Goal: Browse casually

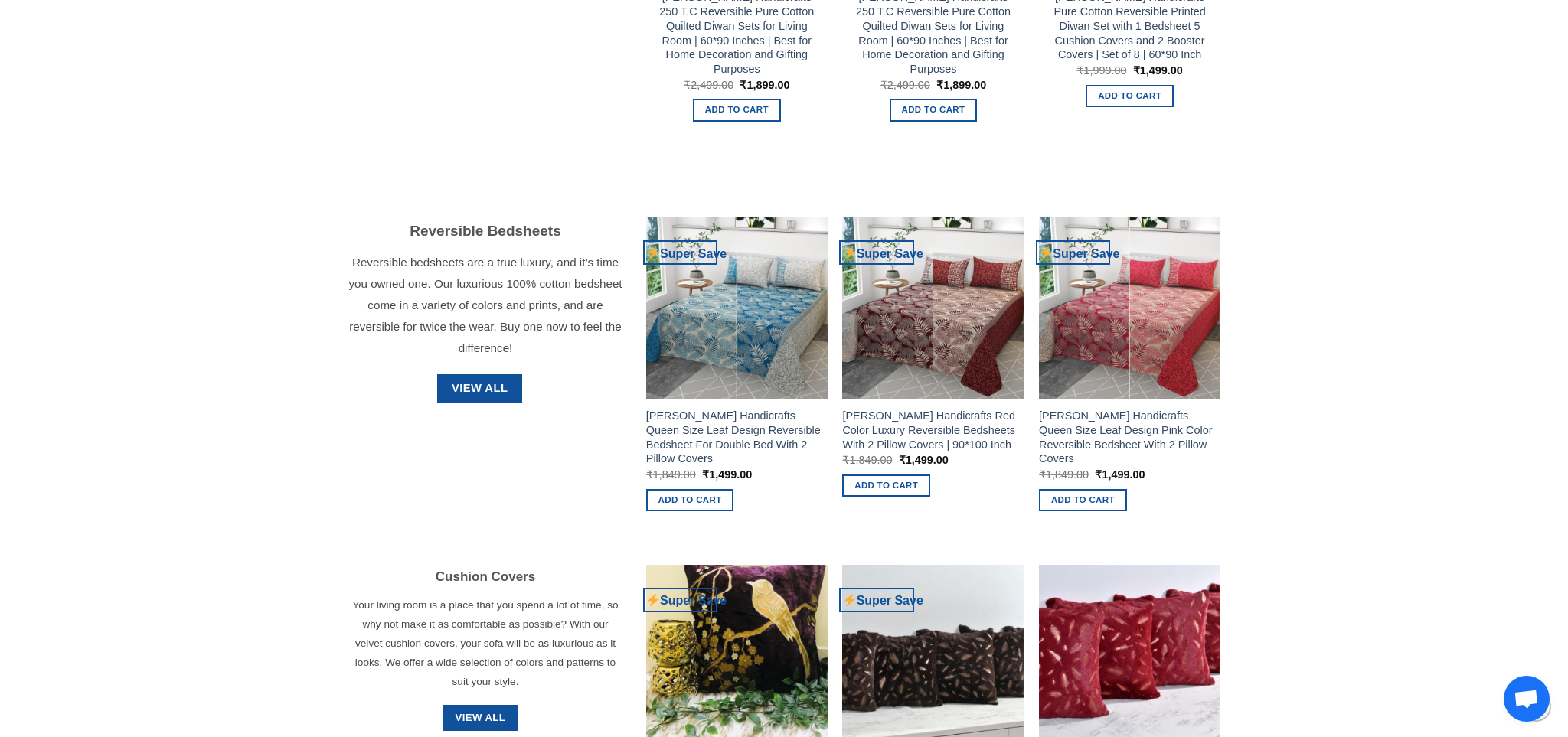
scroll to position [1628, 0]
click at [467, 393] on span "View All" at bounding box center [479, 389] width 55 height 18
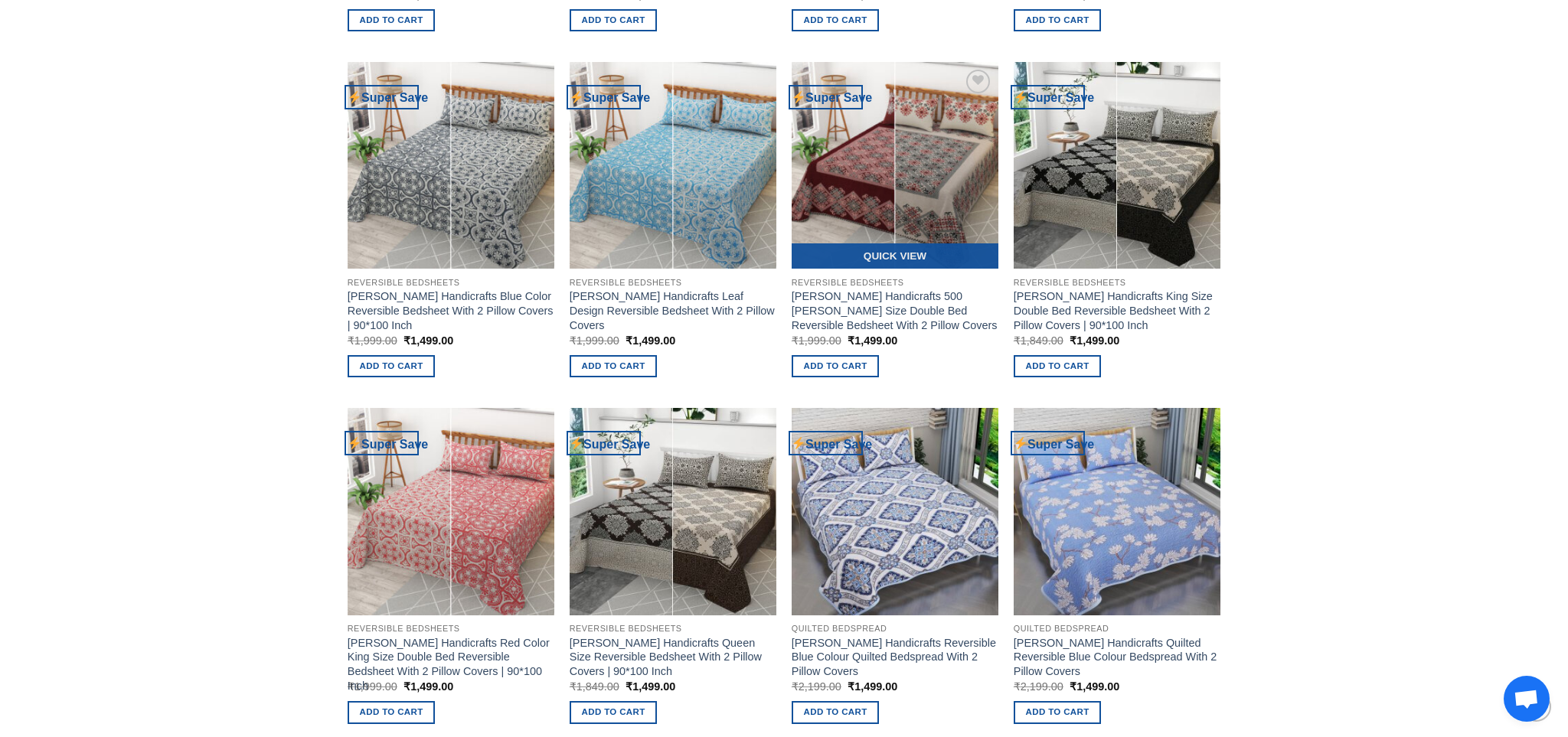
scroll to position [813, 0]
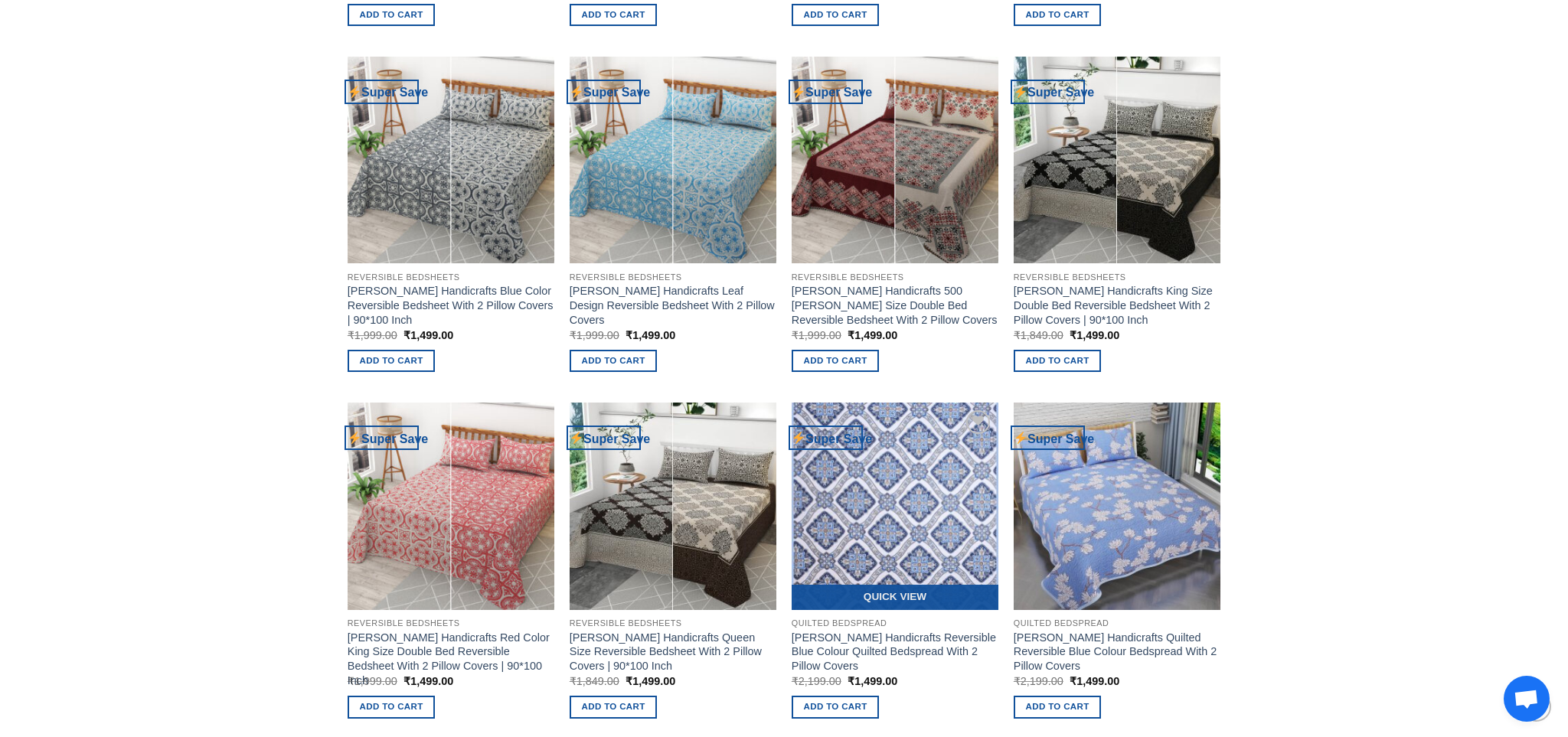
click at [880, 530] on img at bounding box center [894, 506] width 207 height 207
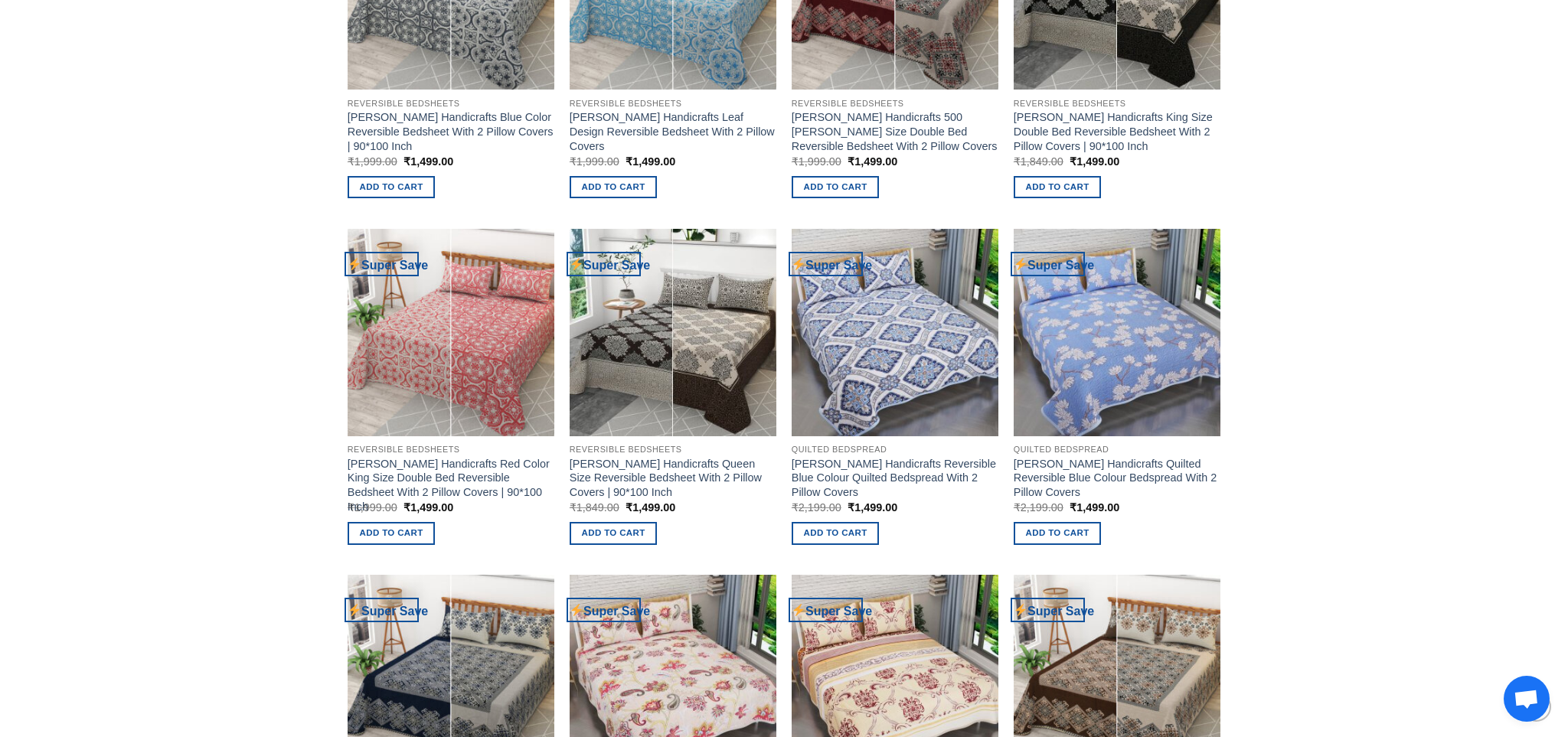
scroll to position [987, 0]
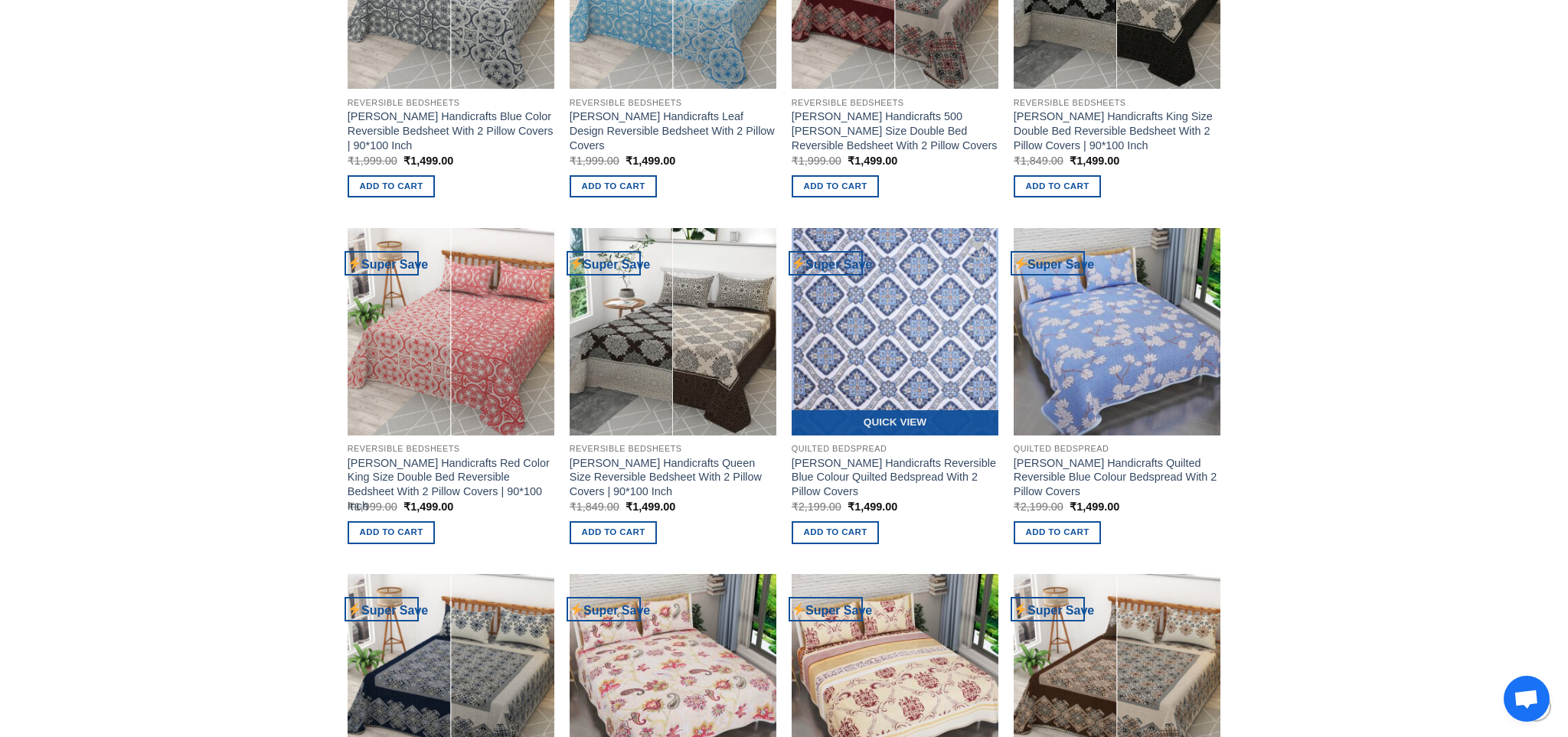
click at [920, 374] on img at bounding box center [894, 332] width 207 height 207
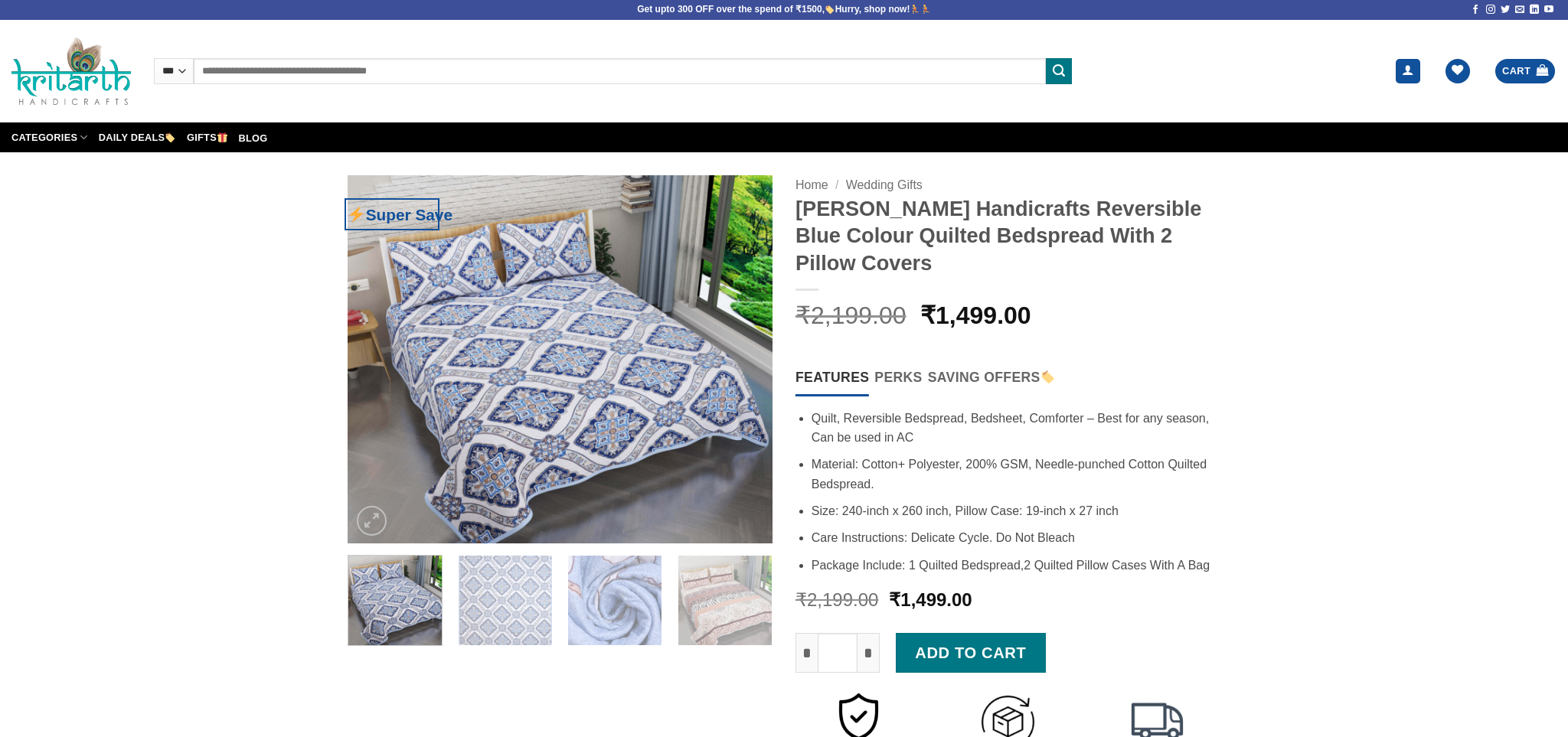
click at [573, 391] on img at bounding box center [560, 359] width 425 height 368
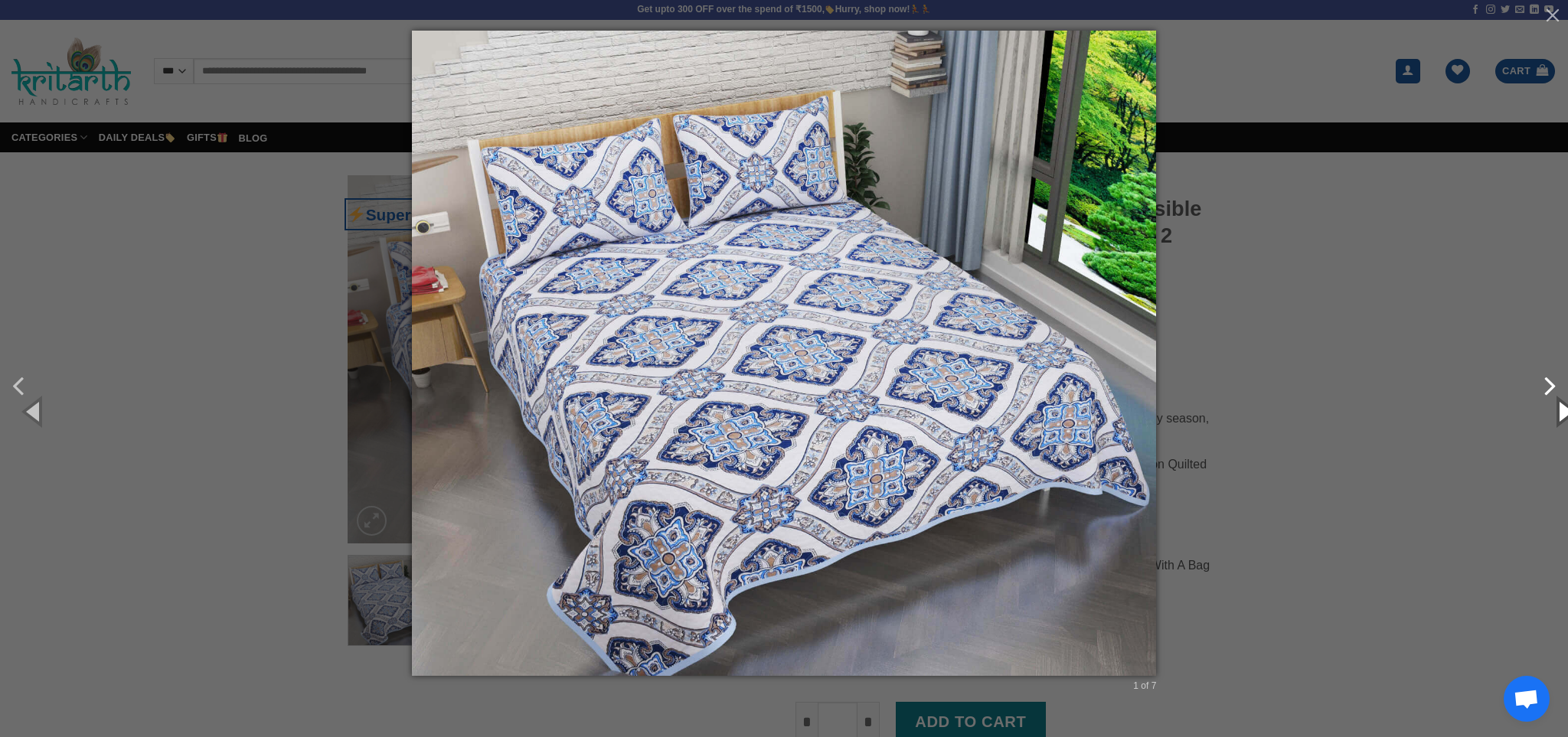
click at [1551, 387] on div "1 of 7" at bounding box center [784, 368] width 1568 height 737
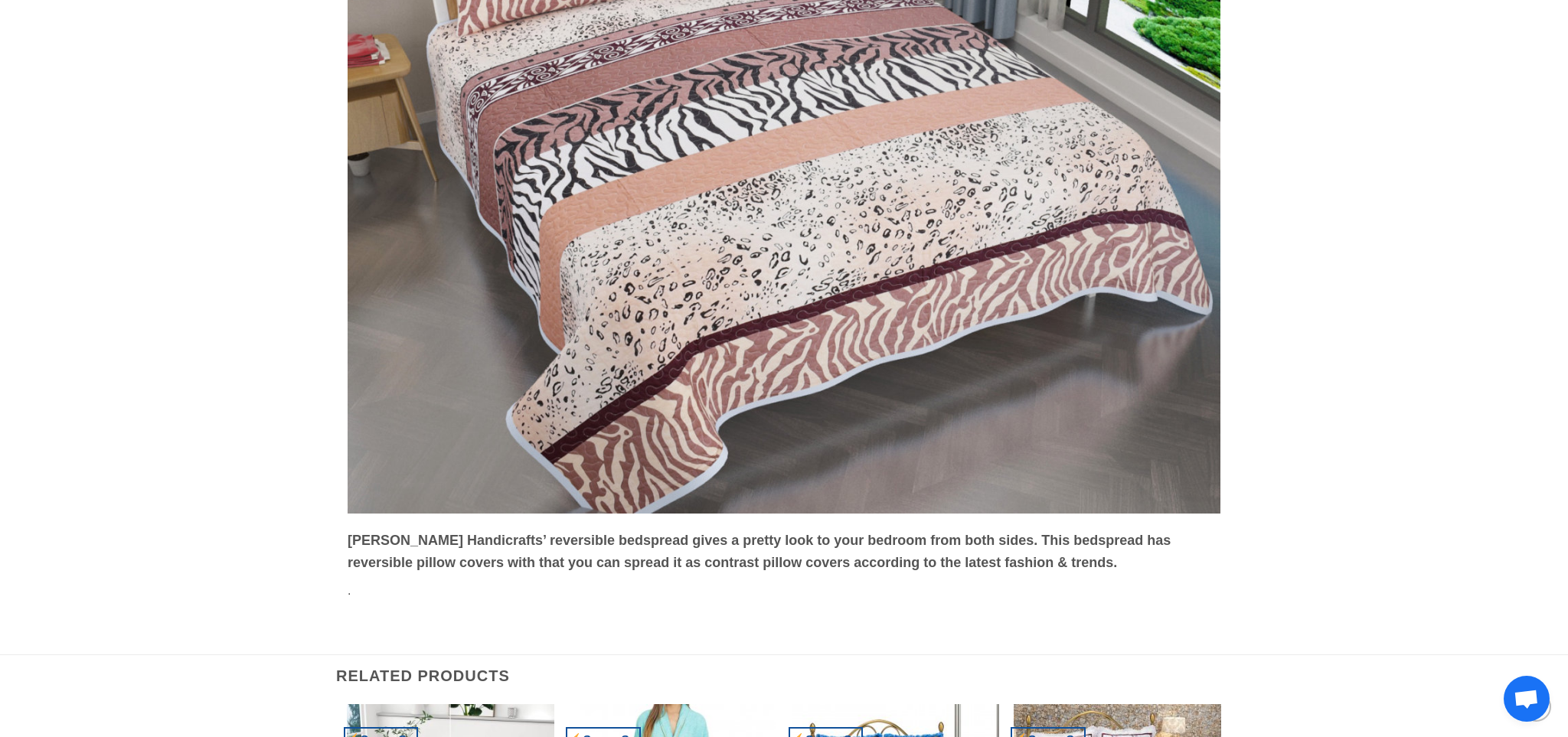
scroll to position [5474, 0]
